Goal: Task Accomplishment & Management: Use online tool/utility

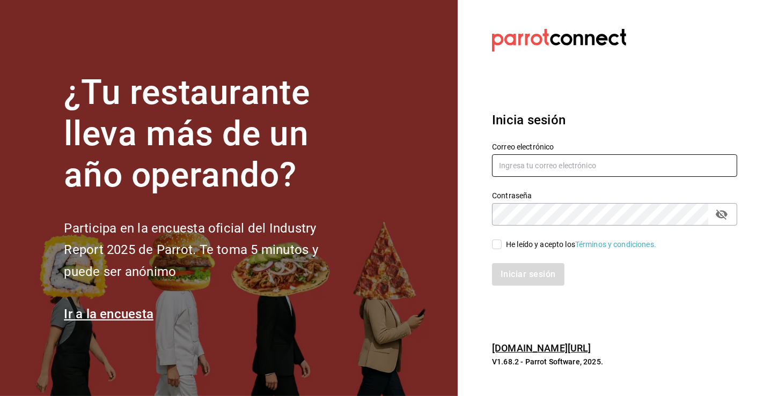
type input "carlos.valles@grupocosteno.com"
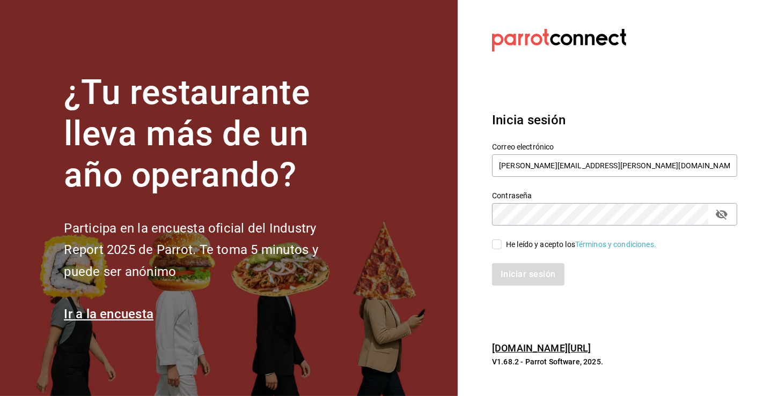
click at [496, 252] on div "Iniciar sesión" at bounding box center [608, 267] width 258 height 35
click at [496, 247] on input "He leído y acepto los Términos y condiciones." at bounding box center [497, 245] width 10 height 10
checkbox input "true"
click at [513, 276] on button "Iniciar sesión" at bounding box center [528, 274] width 73 height 23
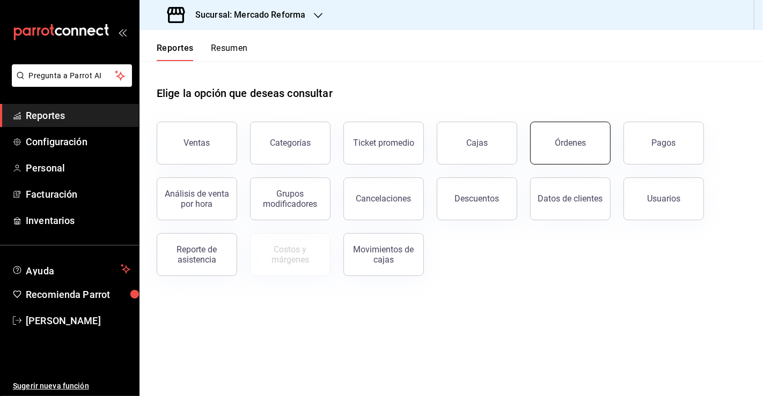
click at [594, 146] on button "Órdenes" at bounding box center [570, 143] width 80 height 43
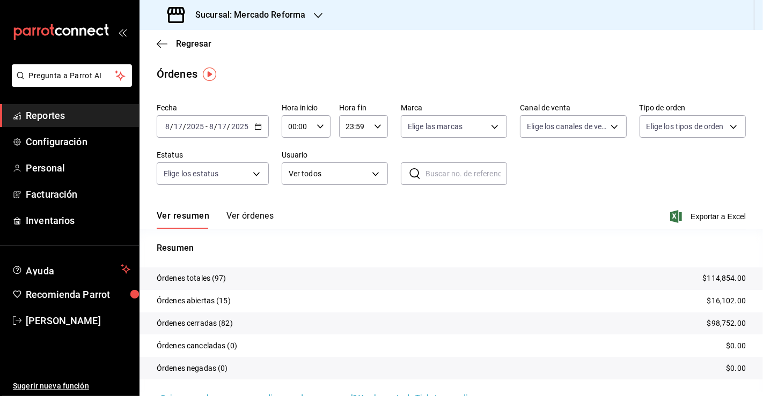
click at [305, 226] on div "Ver resumen Ver órdenes Exportar a Excel" at bounding box center [451, 213] width 589 height 31
click at [260, 128] on \(Stroke\) "button" at bounding box center [258, 127] width 6 height 6
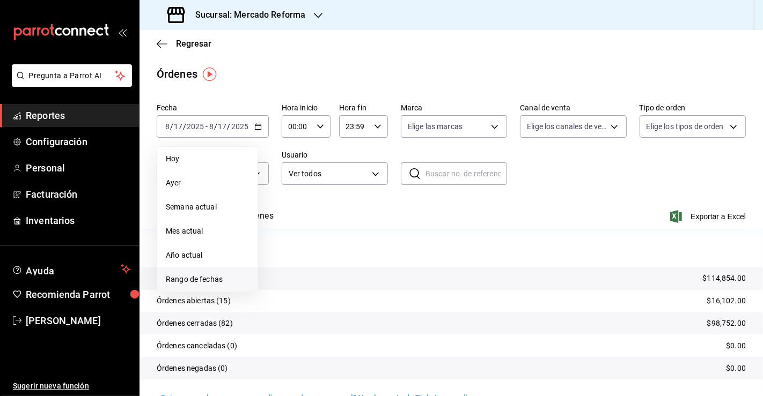
click at [225, 278] on span "Rango de fechas" at bounding box center [207, 279] width 83 height 11
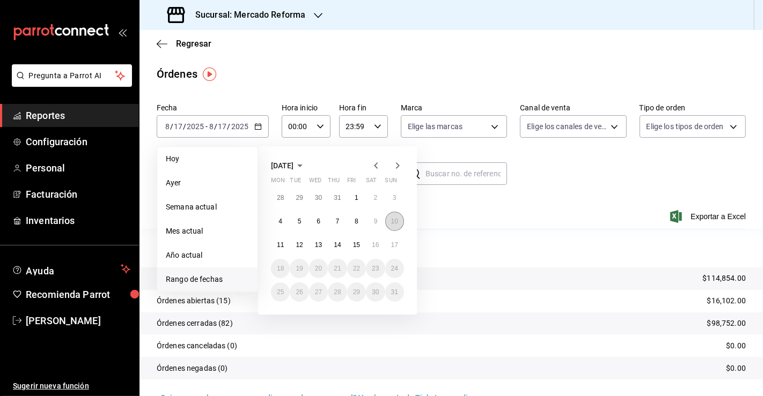
click at [396, 221] on abbr "10" at bounding box center [394, 222] width 7 height 8
click at [376, 250] on button "16" at bounding box center [375, 244] width 19 height 19
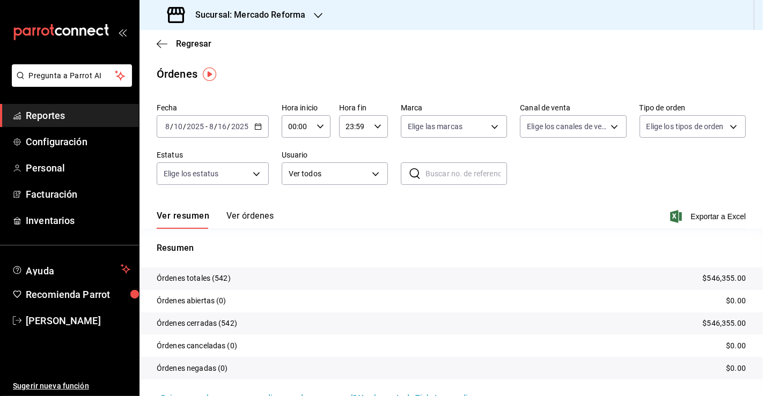
click at [255, 125] on icon "button" at bounding box center [258, 127] width 8 height 8
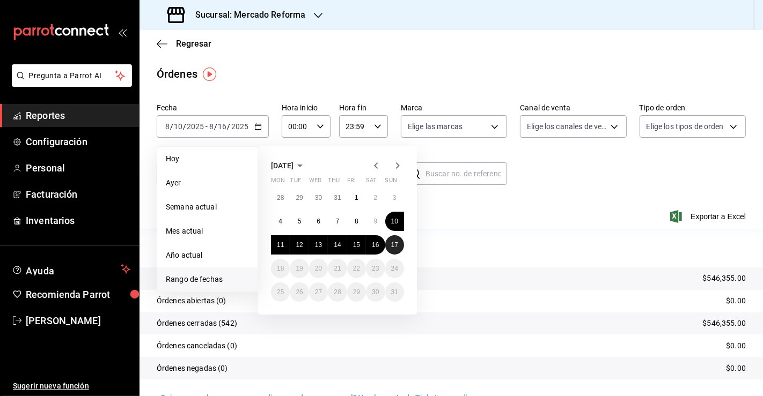
click at [397, 247] on abbr "17" at bounding box center [394, 245] width 7 height 8
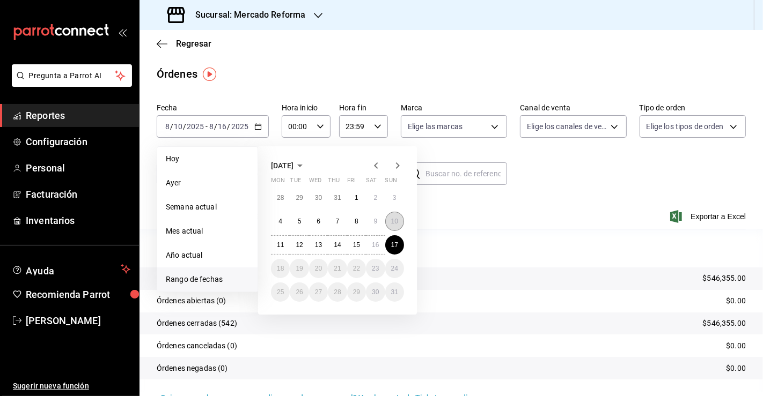
click at [395, 223] on abbr "10" at bounding box center [394, 222] width 7 height 8
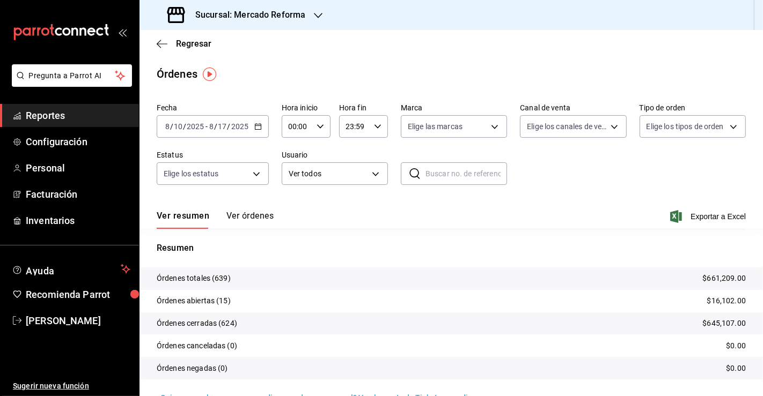
click at [297, 124] on input "00:00" at bounding box center [297, 126] width 31 height 21
click at [295, 196] on span "04" at bounding box center [292, 197] width 7 height 9
type input "04:00"
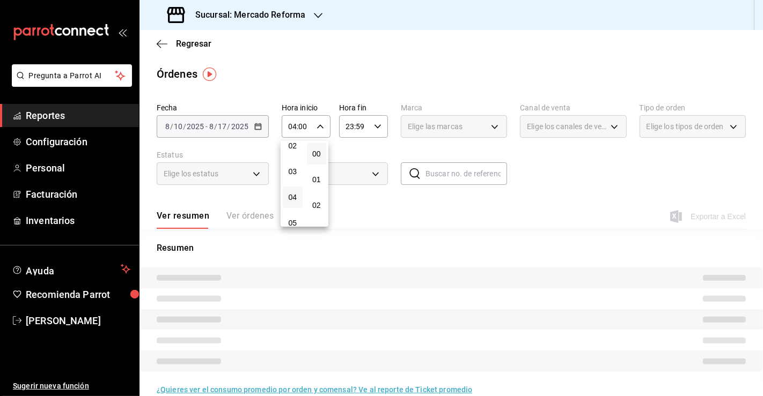
click at [361, 123] on div at bounding box center [381, 198] width 763 height 396
click at [358, 125] on input "23:59" at bounding box center [354, 126] width 31 height 21
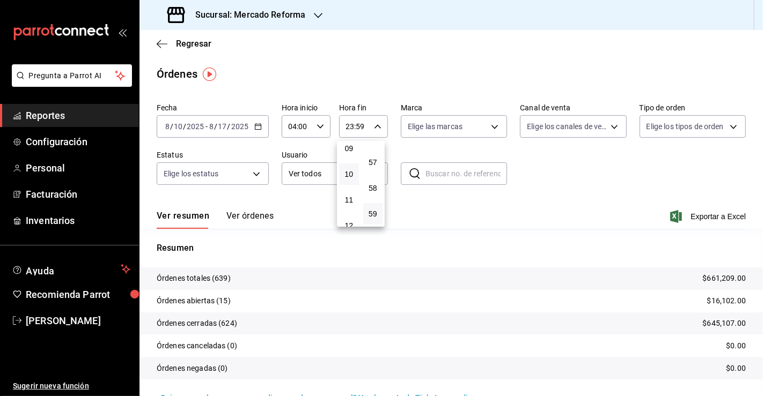
scroll to position [118, 0]
click at [353, 169] on button "05" at bounding box center [349, 164] width 20 height 21
type input "05:59"
click at [285, 13] on div at bounding box center [381, 198] width 763 height 396
click at [282, 20] on h3 "Sucursal: Mercado Reforma" at bounding box center [246, 15] width 119 height 13
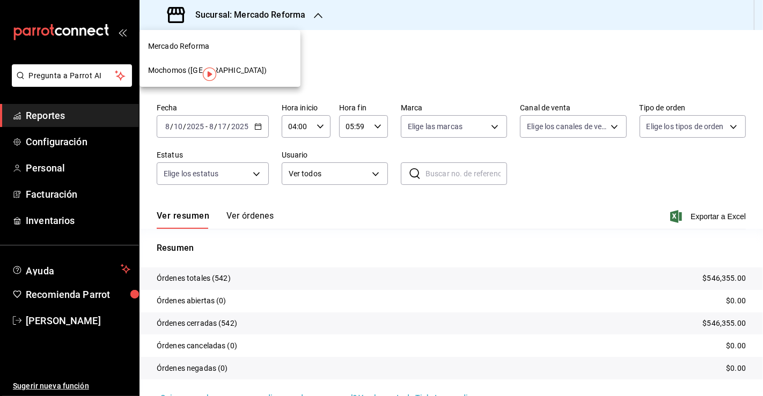
click at [187, 73] on span "Mochomos ([GEOGRAPHIC_DATA])" at bounding box center [207, 70] width 119 height 11
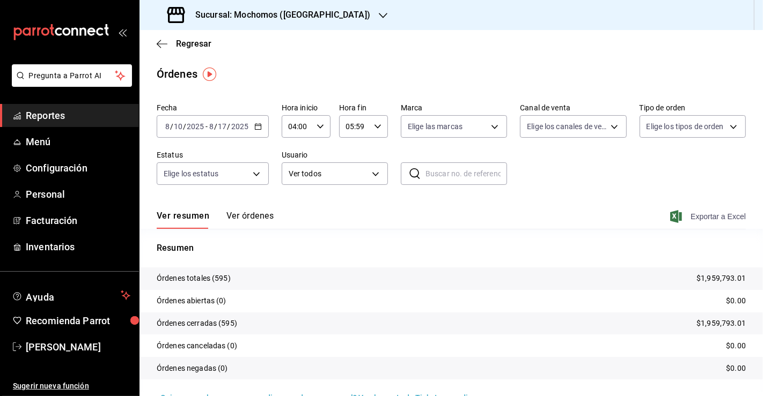
click at [683, 219] on span "Exportar a Excel" at bounding box center [708, 216] width 73 height 13
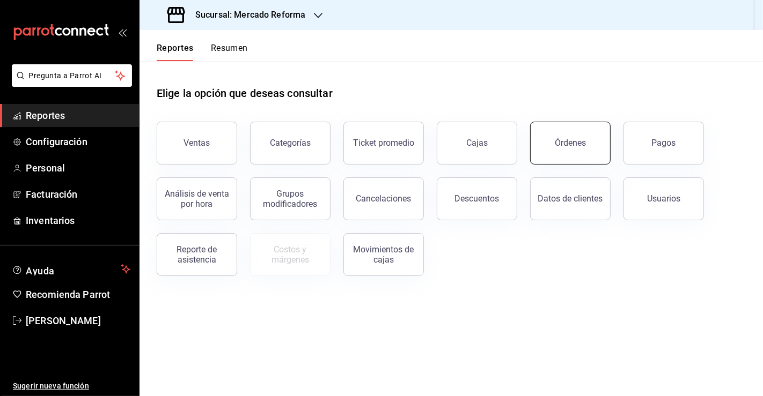
click at [567, 144] on div "Órdenes" at bounding box center [570, 143] width 31 height 10
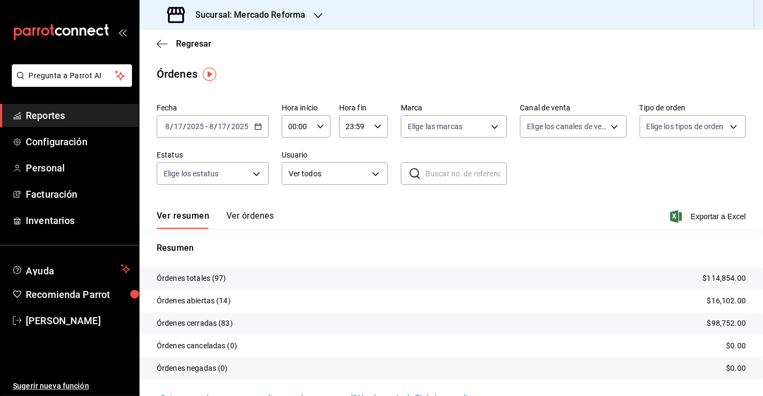
click at [293, 131] on input "00:00" at bounding box center [297, 126] width 31 height 21
click at [298, 190] on button "04" at bounding box center [293, 197] width 20 height 21
type input "04:00"
click at [588, 190] on div at bounding box center [381, 198] width 763 height 396
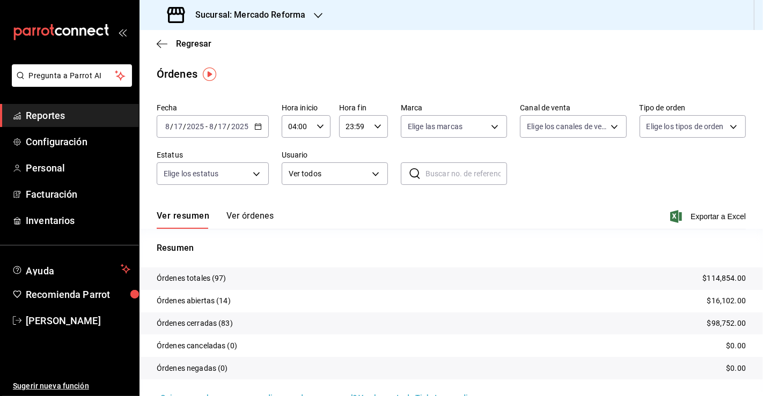
click at [291, 20] on h3 "Sucursal: Mercado Reforma" at bounding box center [246, 15] width 119 height 13
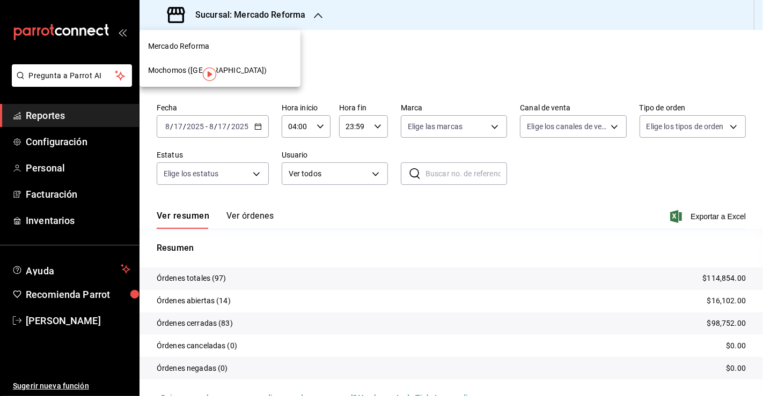
click at [228, 42] on div "Mercado Reforma" at bounding box center [220, 46] width 144 height 11
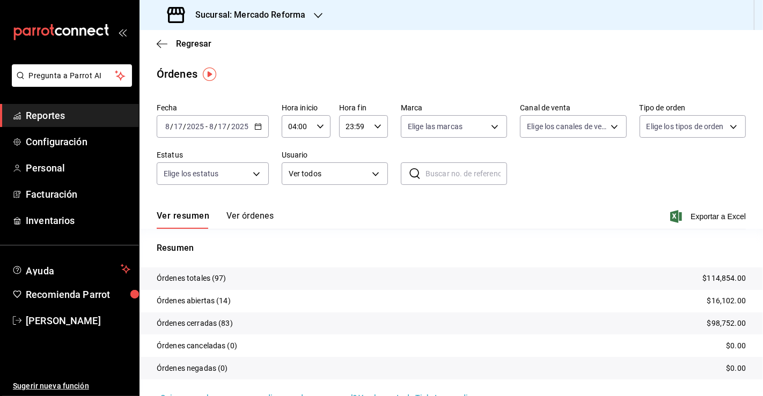
click at [260, 11] on h3 "Sucursal: Mercado Reforma" at bounding box center [246, 15] width 119 height 13
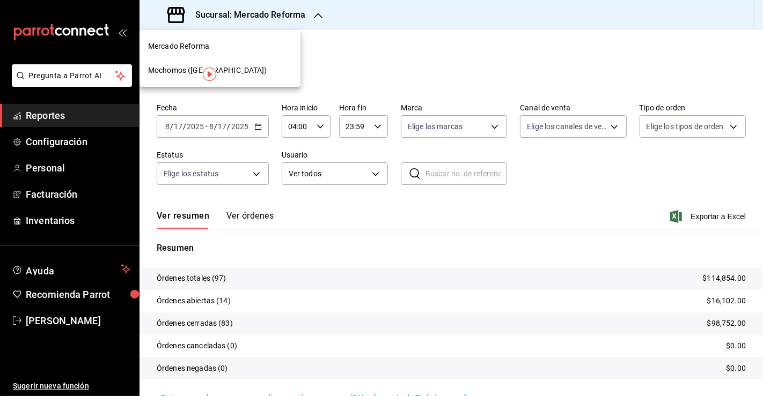
click at [181, 76] on span "Mochomos ([GEOGRAPHIC_DATA])" at bounding box center [207, 70] width 119 height 11
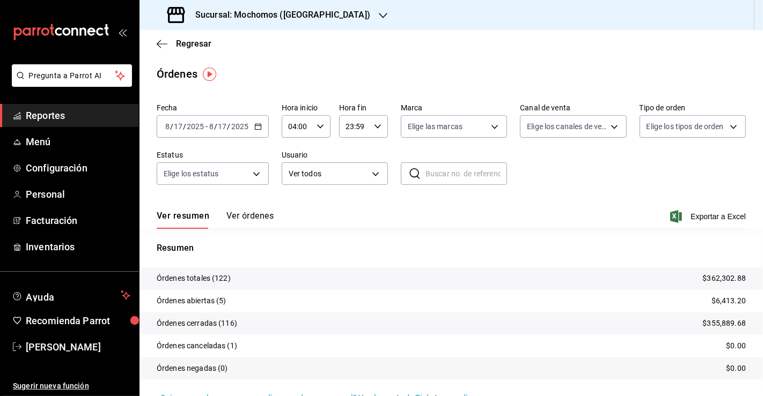
click at [710, 275] on p "$362,302.88" at bounding box center [724, 278] width 43 height 11
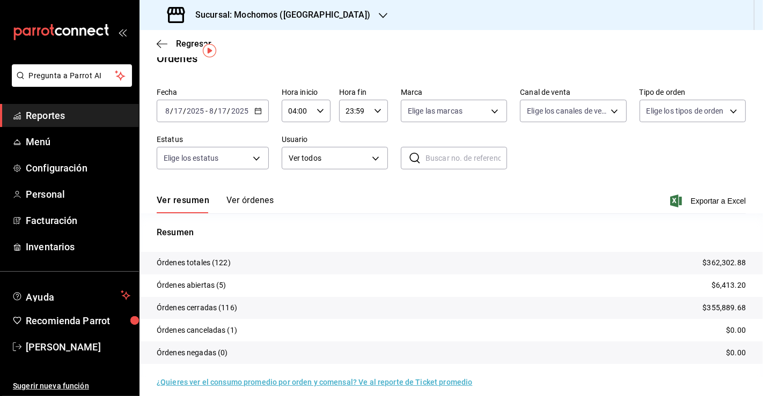
scroll to position [24, 0]
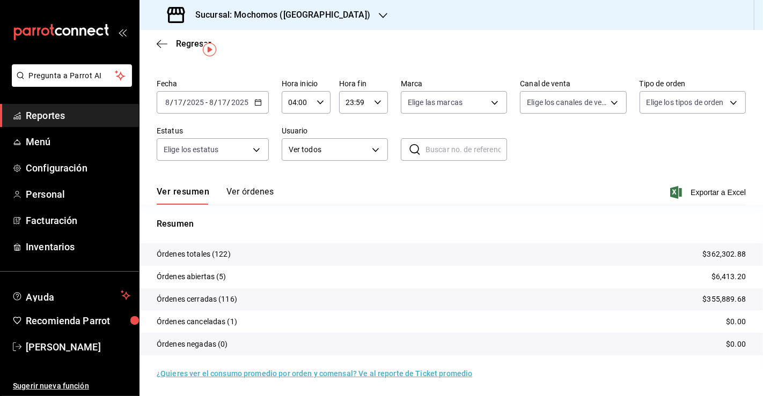
click at [729, 259] on p "$362,302.88" at bounding box center [724, 254] width 43 height 11
